Goal: Task Accomplishment & Management: Manage account settings

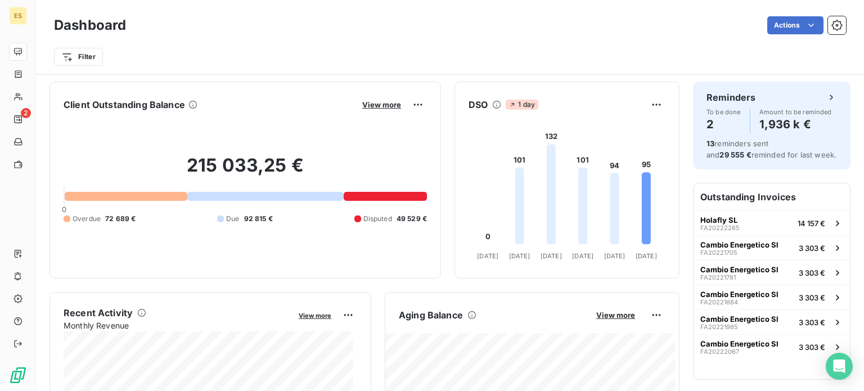
scroll to position [58, 0]
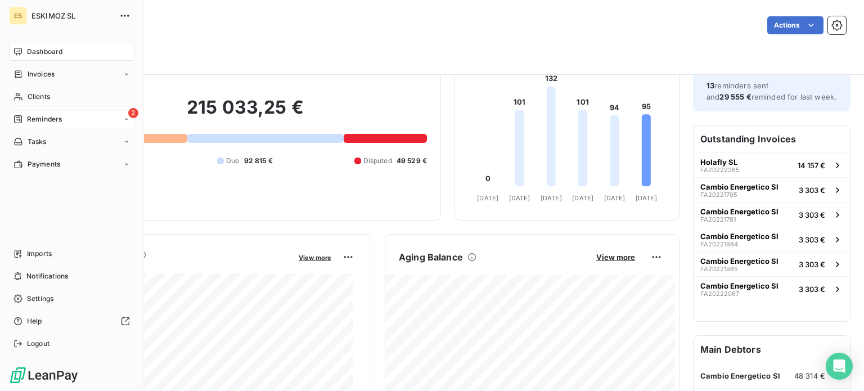
click at [27, 119] on span "Reminders" at bounding box center [44, 119] width 35 height 10
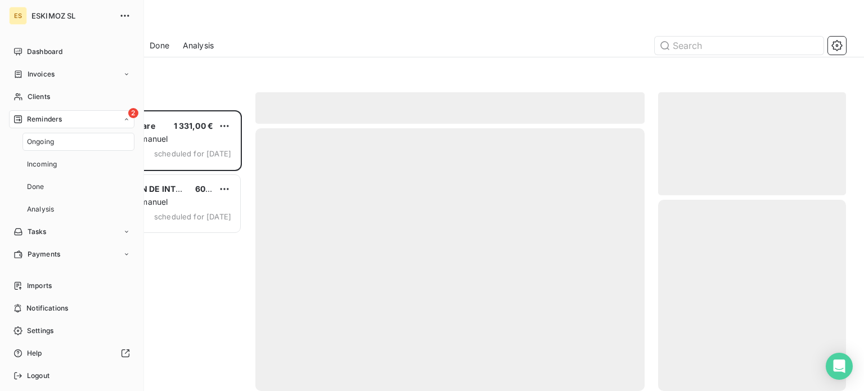
scroll to position [272, 179]
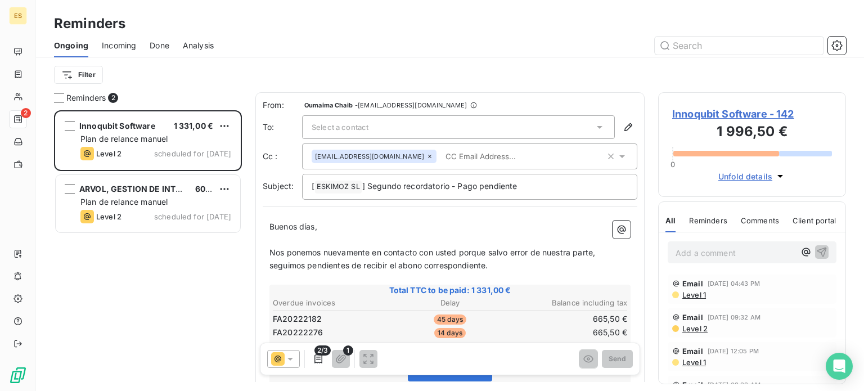
click at [129, 44] on span "Incoming" at bounding box center [119, 45] width 34 height 11
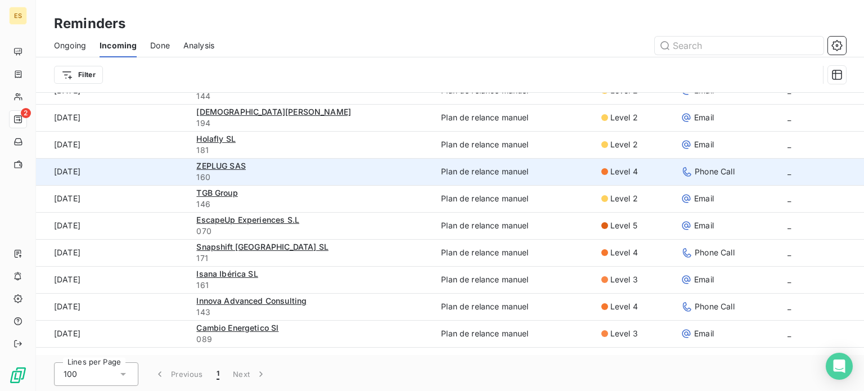
scroll to position [38, 0]
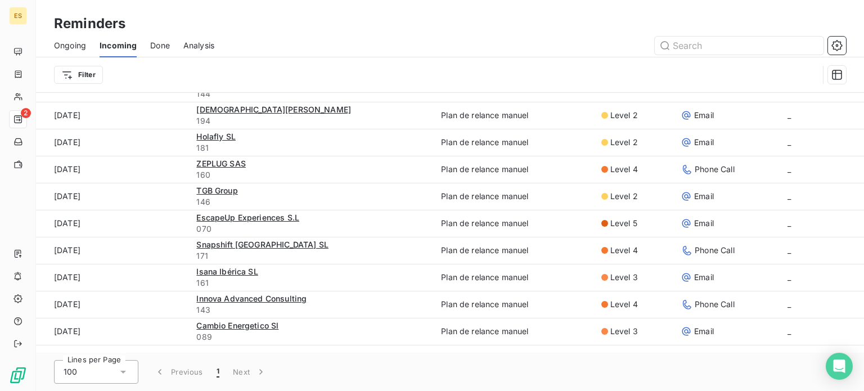
click at [78, 42] on span "Ongoing" at bounding box center [70, 45] width 32 height 11
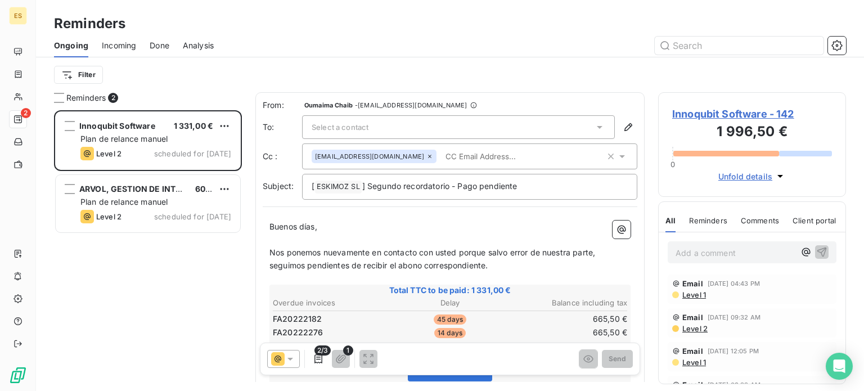
click at [332, 124] on span "Select a contact" at bounding box center [340, 127] width 57 height 9
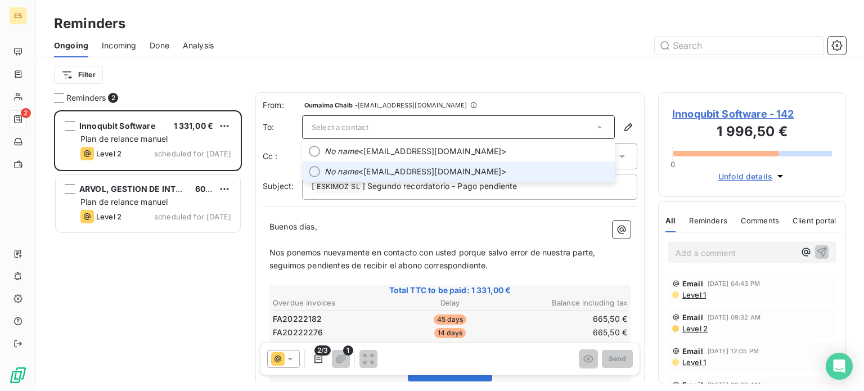
click at [321, 169] on li "No name <[EMAIL_ADDRESS][DOMAIN_NAME]>" at bounding box center [458, 171] width 313 height 20
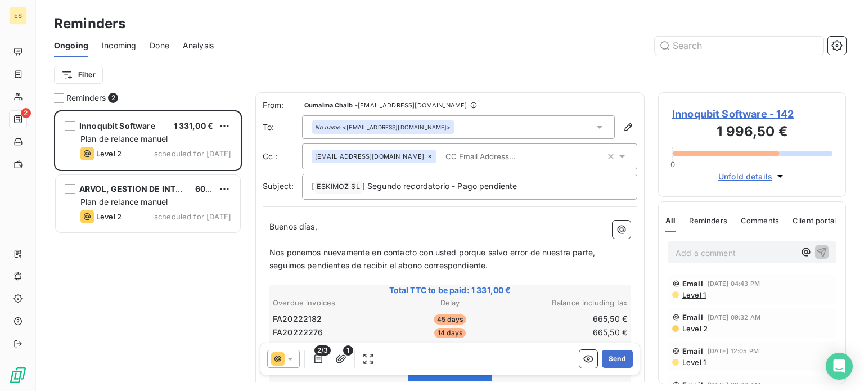
click at [437, 166] on div "[EMAIL_ADDRESS][DOMAIN_NAME]" at bounding box center [469, 156] width 335 height 26
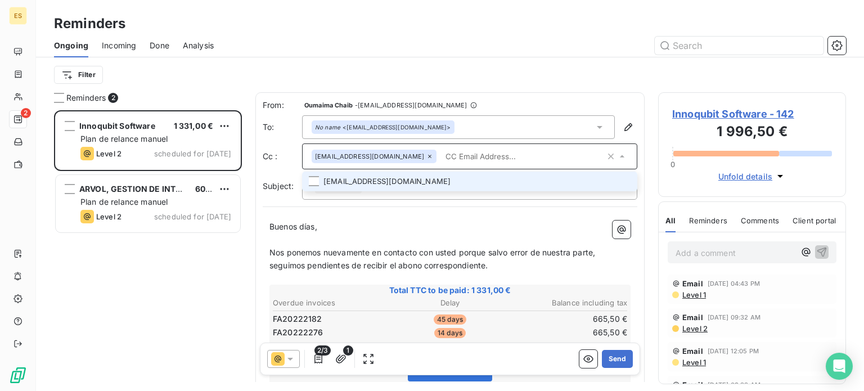
click at [383, 179] on li "[EMAIL_ADDRESS][DOMAIN_NAME]" at bounding box center [469, 182] width 335 height 20
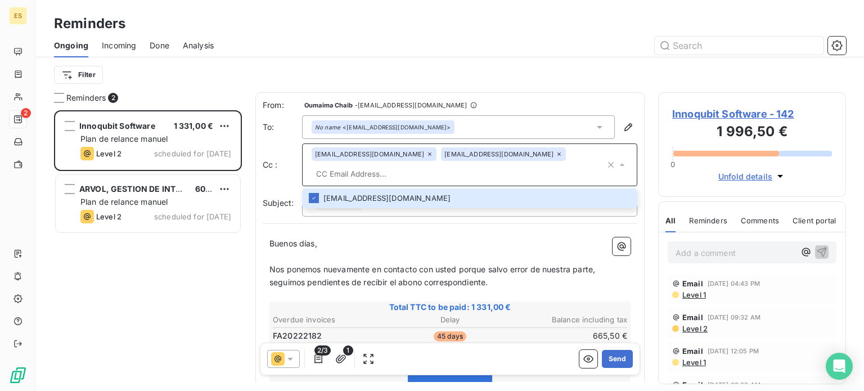
click at [410, 250] on p "﻿" at bounding box center [449, 256] width 361 height 13
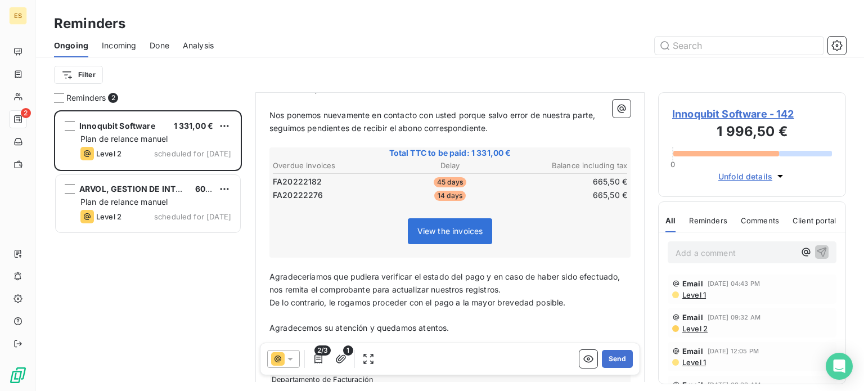
scroll to position [199, 0]
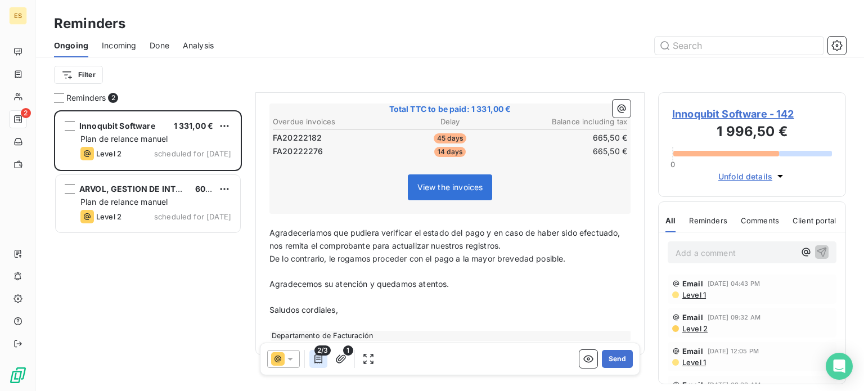
click at [322, 357] on icon "button" at bounding box center [318, 358] width 8 height 9
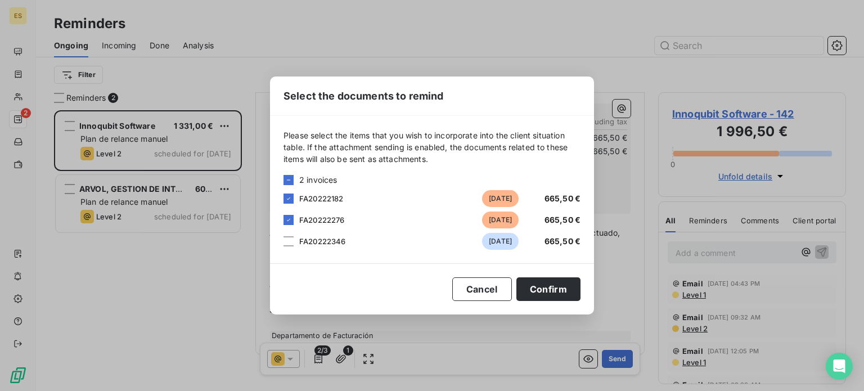
click at [320, 240] on span "FA20222346" at bounding box center [322, 241] width 47 height 9
click at [298, 242] on div "FA20222346 [DATE] 665,50 €" at bounding box center [432, 241] width 297 height 17
click at [293, 238] on div at bounding box center [289, 241] width 10 height 10
click at [573, 284] on button "Confirm" at bounding box center [548, 289] width 64 height 24
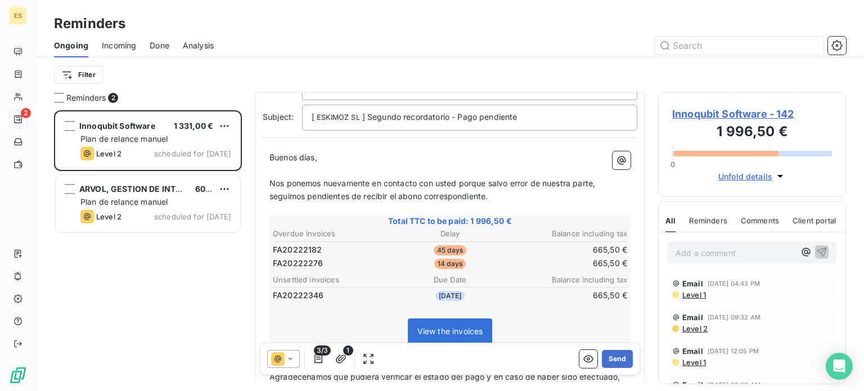
scroll to position [113, 0]
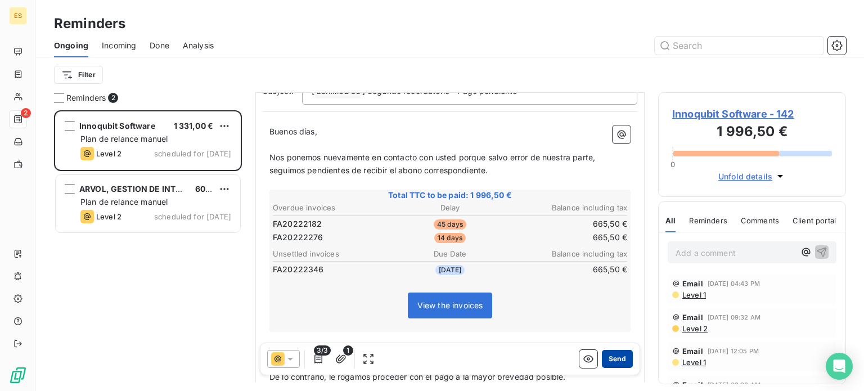
click at [605, 359] on button "Send" at bounding box center [617, 359] width 31 height 18
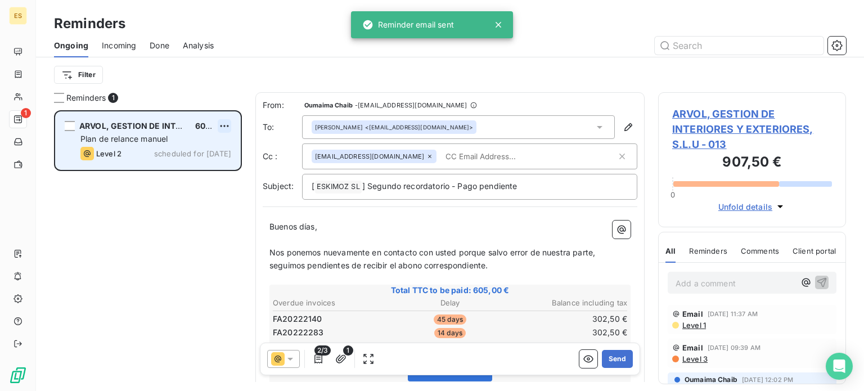
click at [223, 125] on html "ES 1 Reminders Ongoing Incoming Done Analysis Filter Reminders 1 ARVOL, GESTION…" at bounding box center [432, 195] width 864 height 391
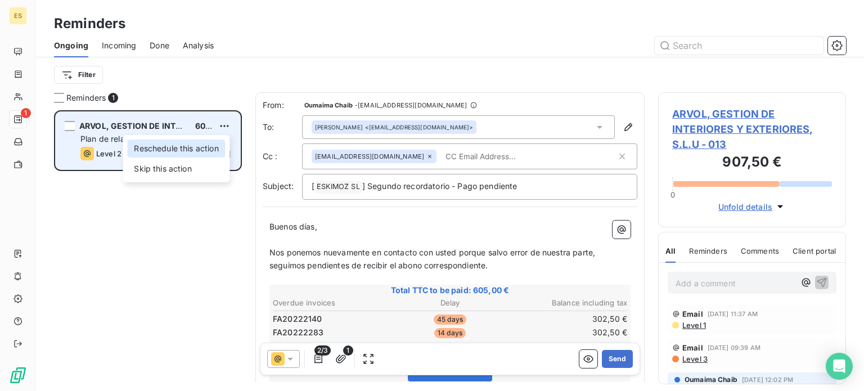
click at [188, 148] on div "Reschedule this action" at bounding box center [176, 149] width 98 height 18
select select "7"
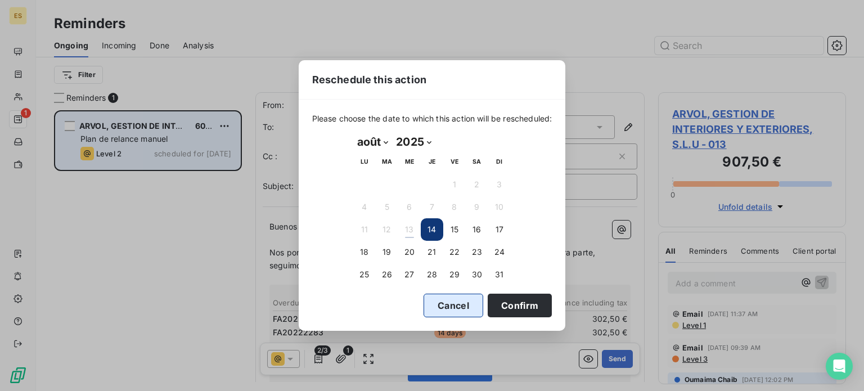
click at [455, 310] on button "Cancel" at bounding box center [454, 306] width 60 height 24
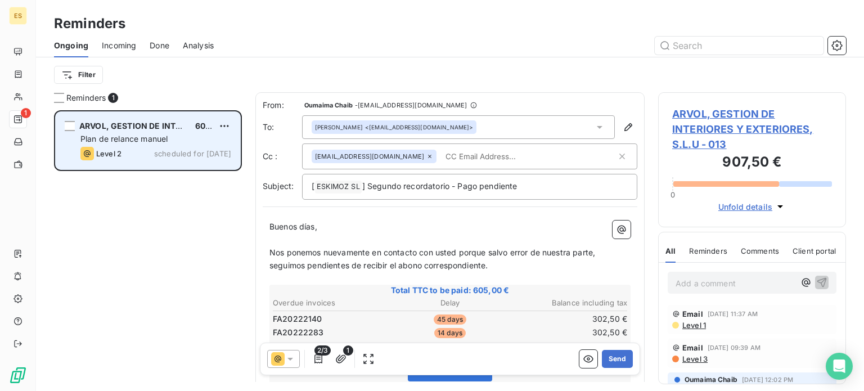
click at [464, 149] on input "text" at bounding box center [506, 156] width 130 height 17
click at [464, 151] on input "text" at bounding box center [529, 156] width 176 height 17
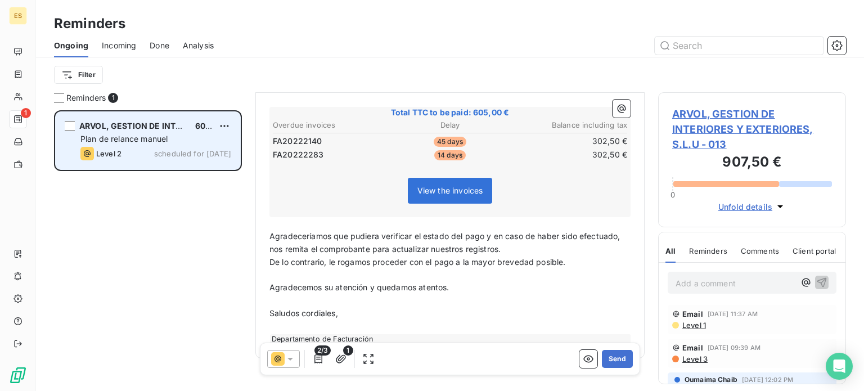
scroll to position [199, 0]
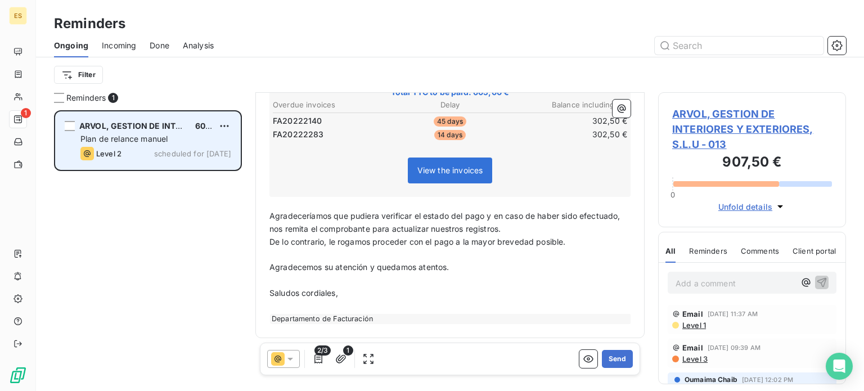
click at [320, 355] on span "2/3" at bounding box center [322, 350] width 16 height 10
drag, startPoint x: 284, startPoint y: 363, endPoint x: 294, endPoint y: 368, distance: 11.3
click at [293, 368] on div at bounding box center [283, 359] width 33 height 18
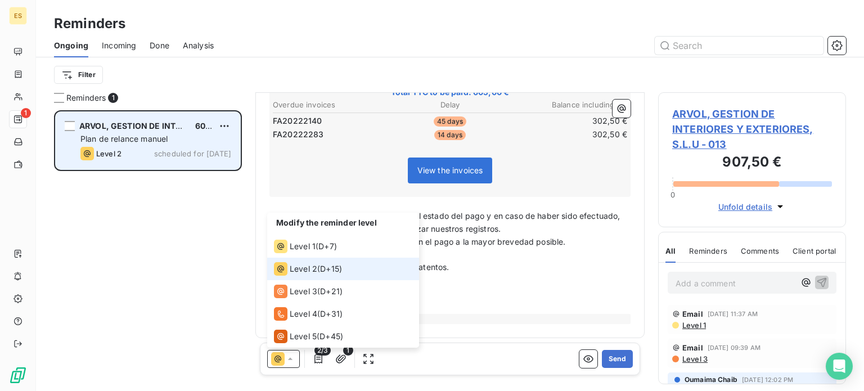
click at [325, 352] on span "2/3" at bounding box center [322, 350] width 16 height 10
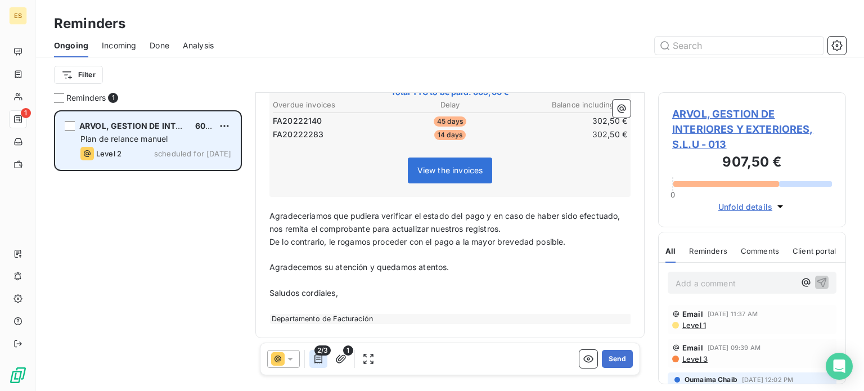
click at [320, 359] on icon "button" at bounding box center [318, 358] width 11 height 11
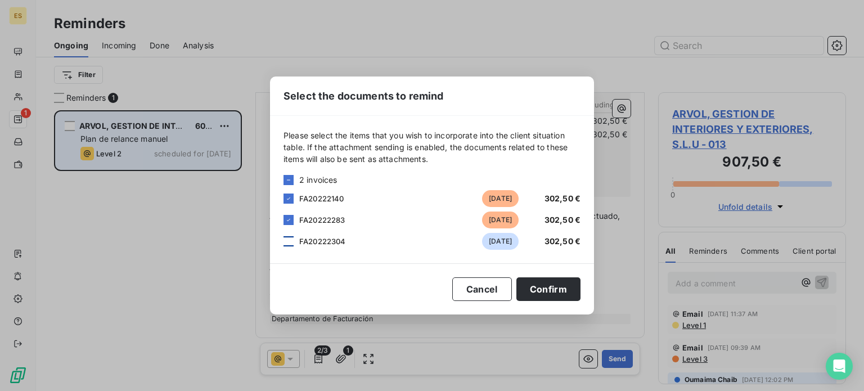
click at [291, 243] on div at bounding box center [289, 241] width 10 height 10
click at [575, 294] on button "Confirm" at bounding box center [548, 289] width 64 height 24
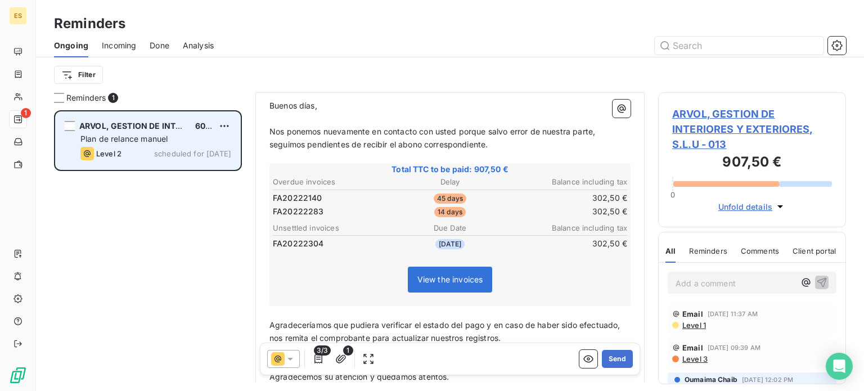
scroll to position [86, 0]
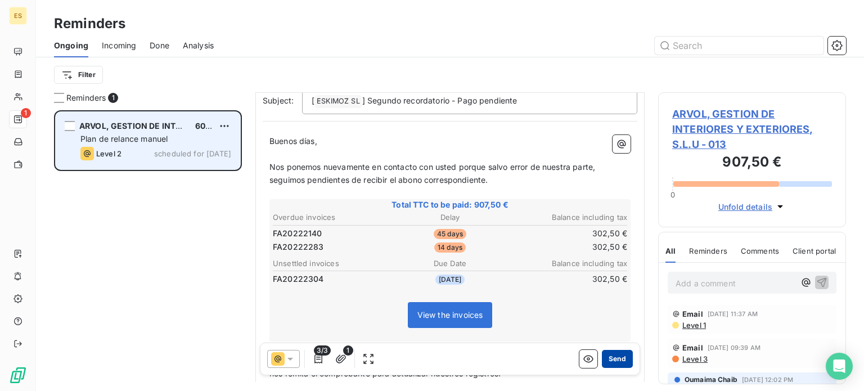
click at [617, 355] on button "Send" at bounding box center [617, 359] width 31 height 18
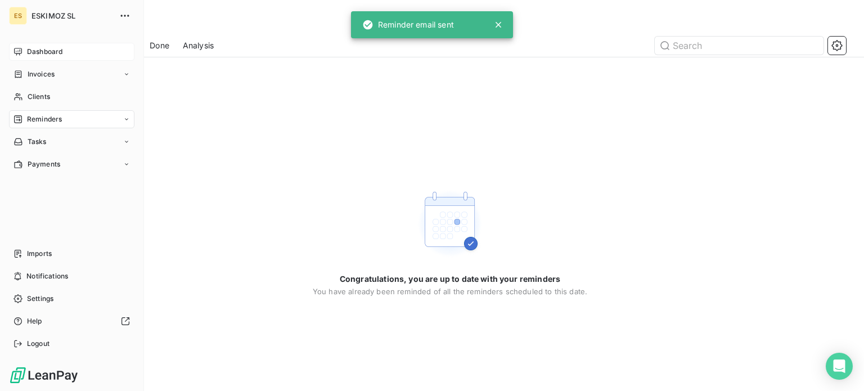
click at [30, 56] on span "Dashboard" at bounding box center [44, 52] width 35 height 10
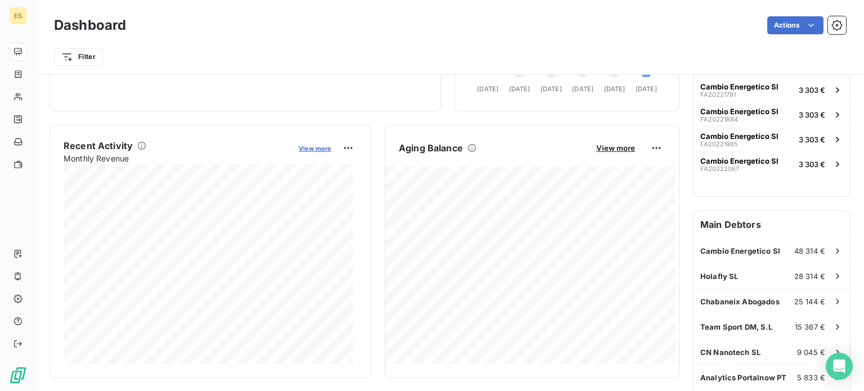
scroll to position [169, 0]
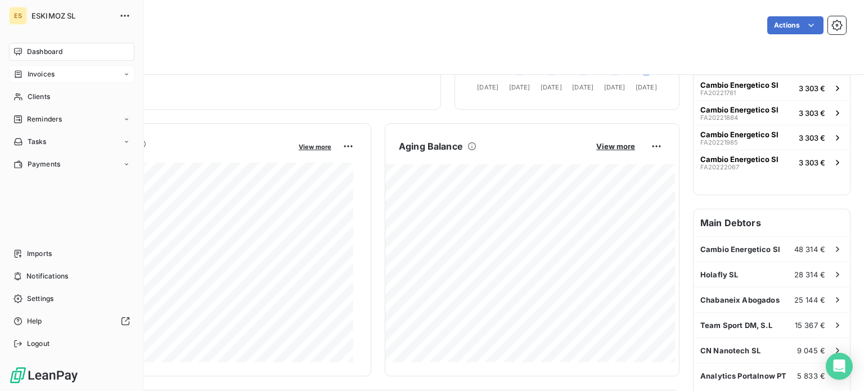
click at [38, 74] on span "Invoices" at bounding box center [41, 74] width 27 height 10
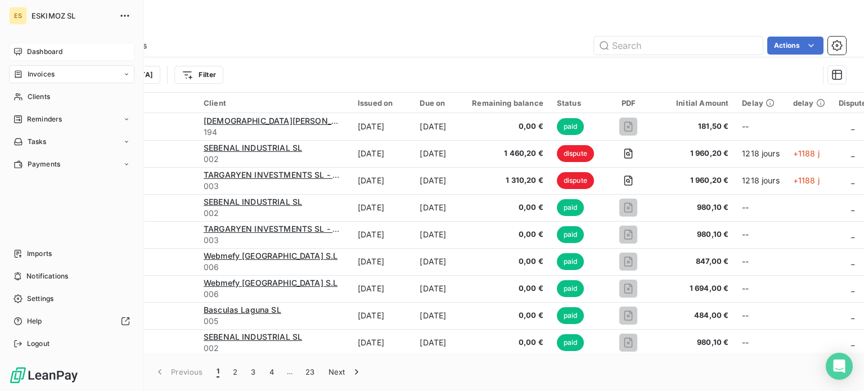
click at [22, 52] on icon at bounding box center [18, 51] width 9 height 9
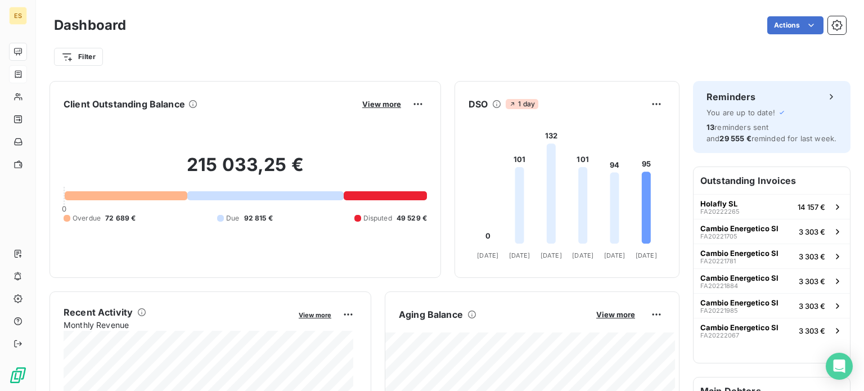
click at [368, 97] on div "View more" at bounding box center [393, 104] width 68 height 18
click at [368, 100] on span "View more" at bounding box center [381, 104] width 39 height 9
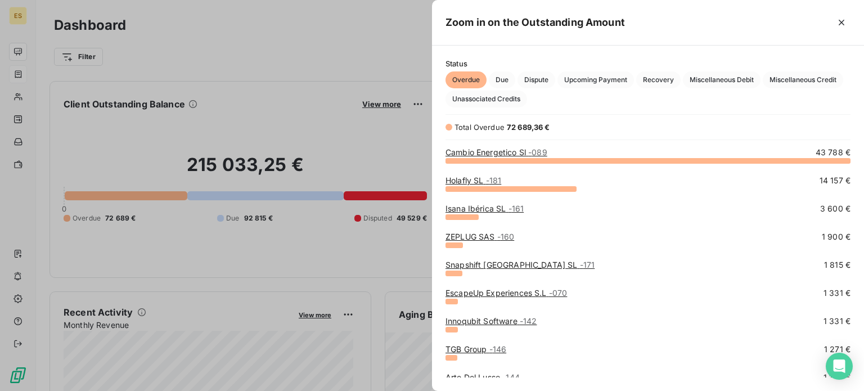
click at [217, 153] on div at bounding box center [432, 195] width 864 height 391
